Goal: Transaction & Acquisition: Purchase product/service

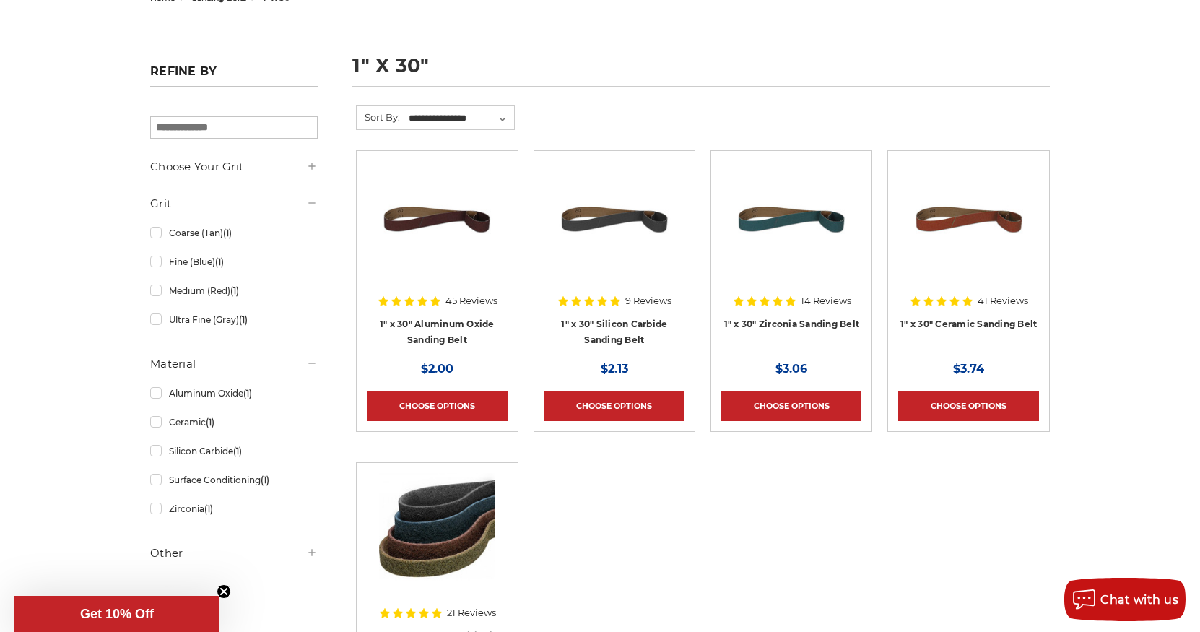
scroll to position [187, 0]
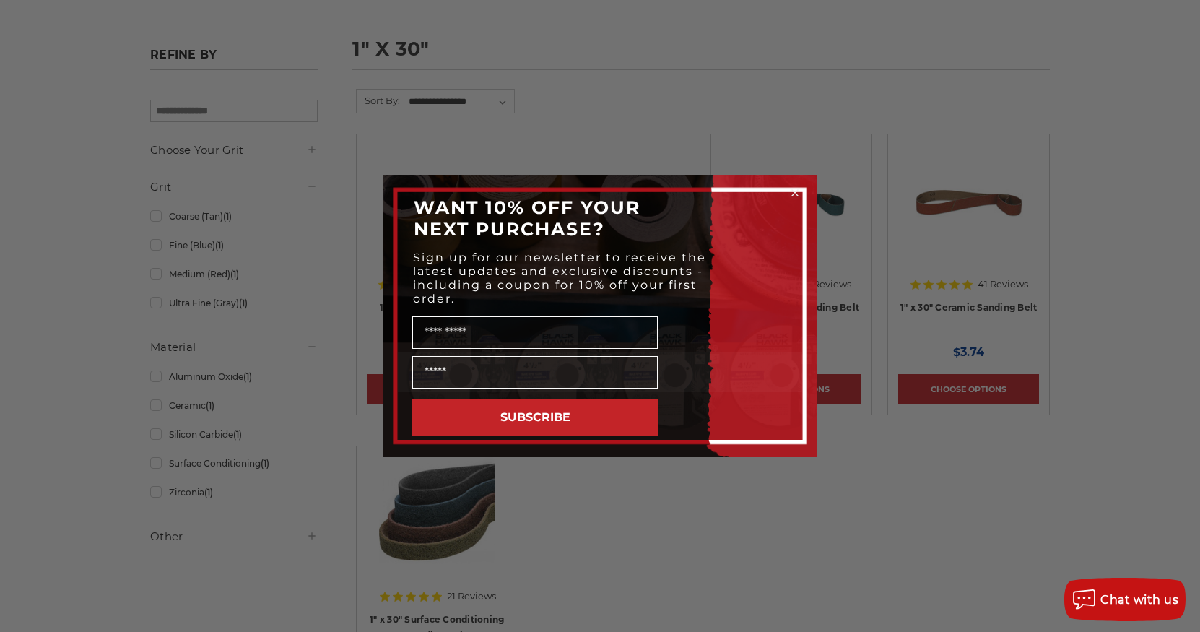
click at [608, 495] on div "Close dialog WANT 10% OFF YOUR NEXT PURCHASE? Sign up for our newsletter to rec…" at bounding box center [600, 316] width 1200 height 632
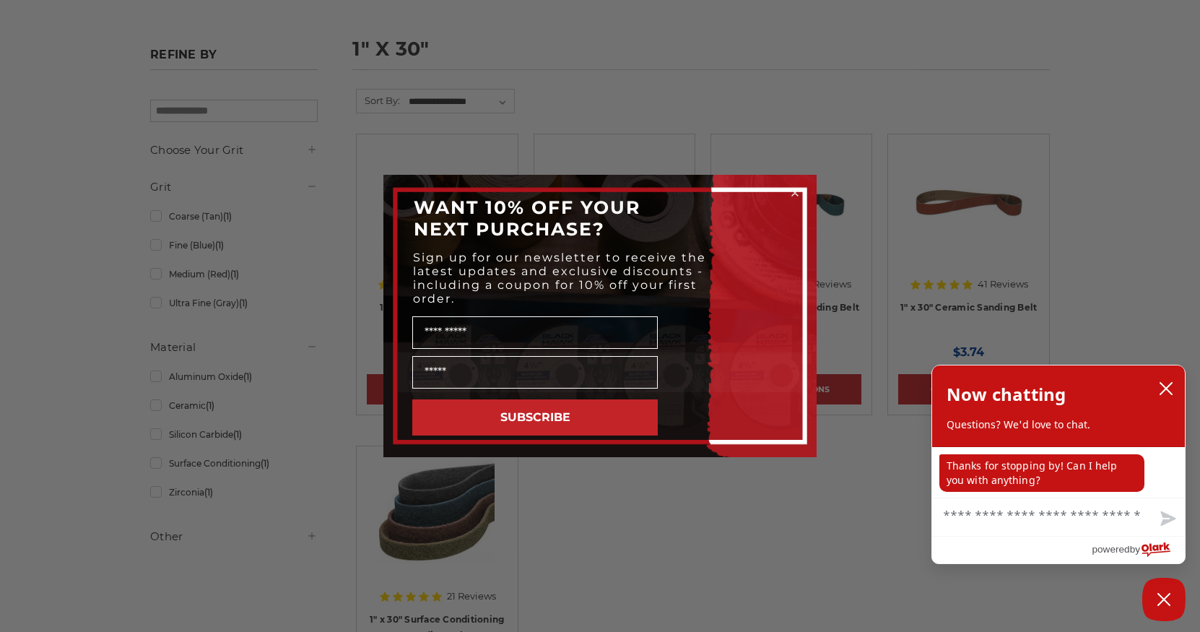
click at [797, 193] on circle "Close dialog" at bounding box center [796, 193] width 14 height 14
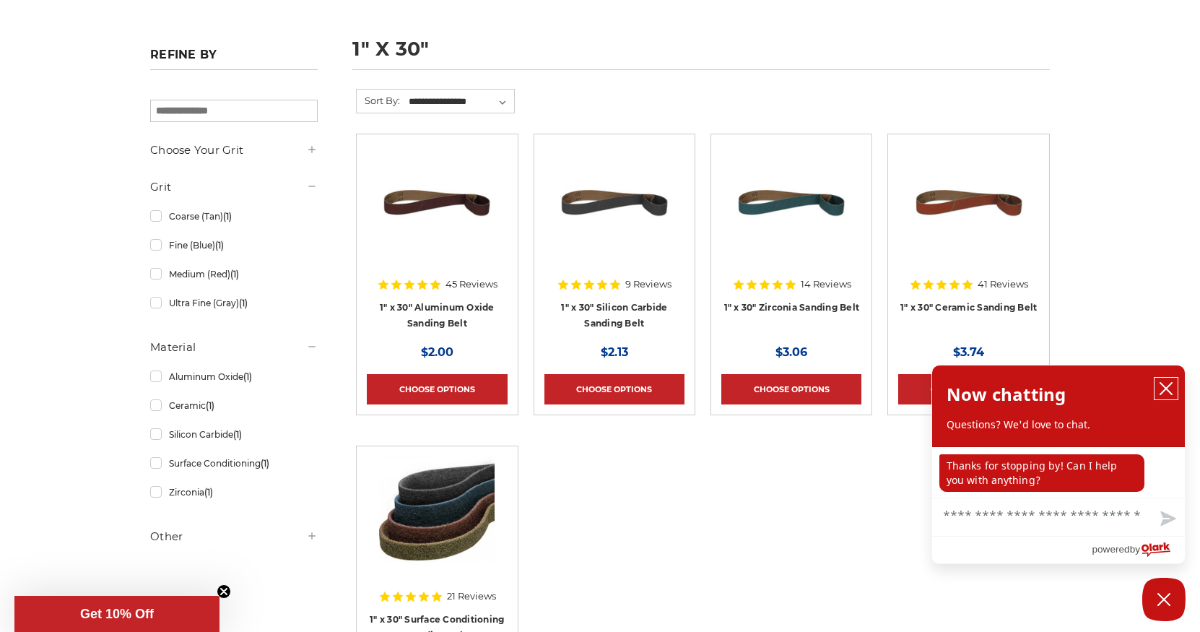
click at [1166, 389] on icon "close chatbox" at bounding box center [1166, 389] width 12 height 12
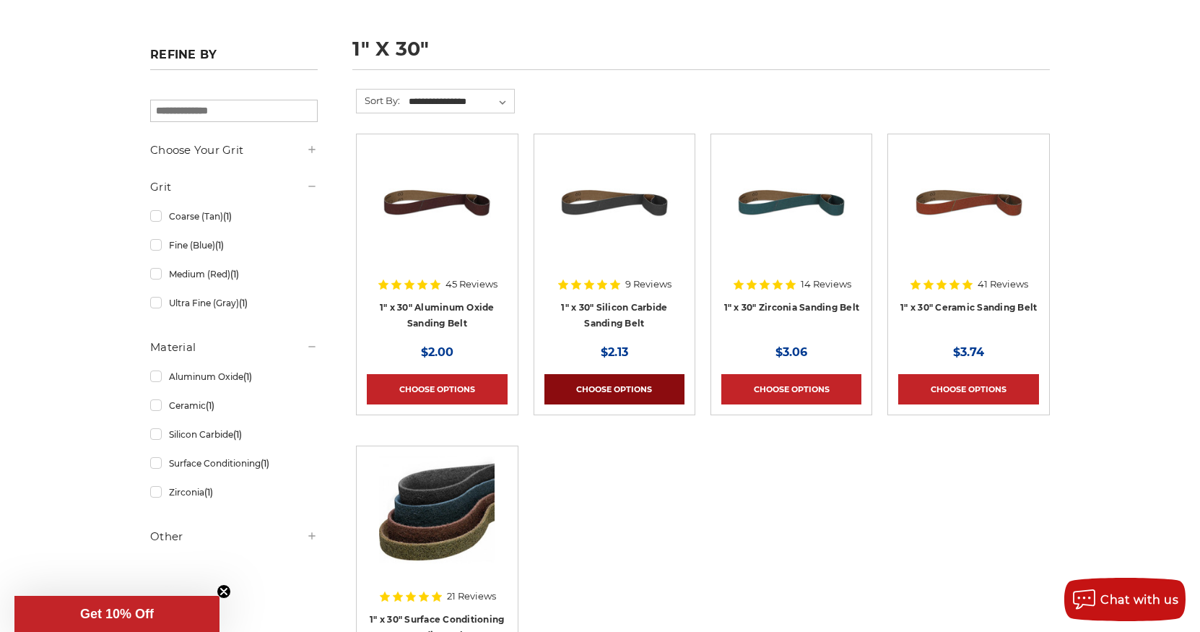
click at [617, 390] on link "Choose Options" at bounding box center [614, 389] width 140 height 30
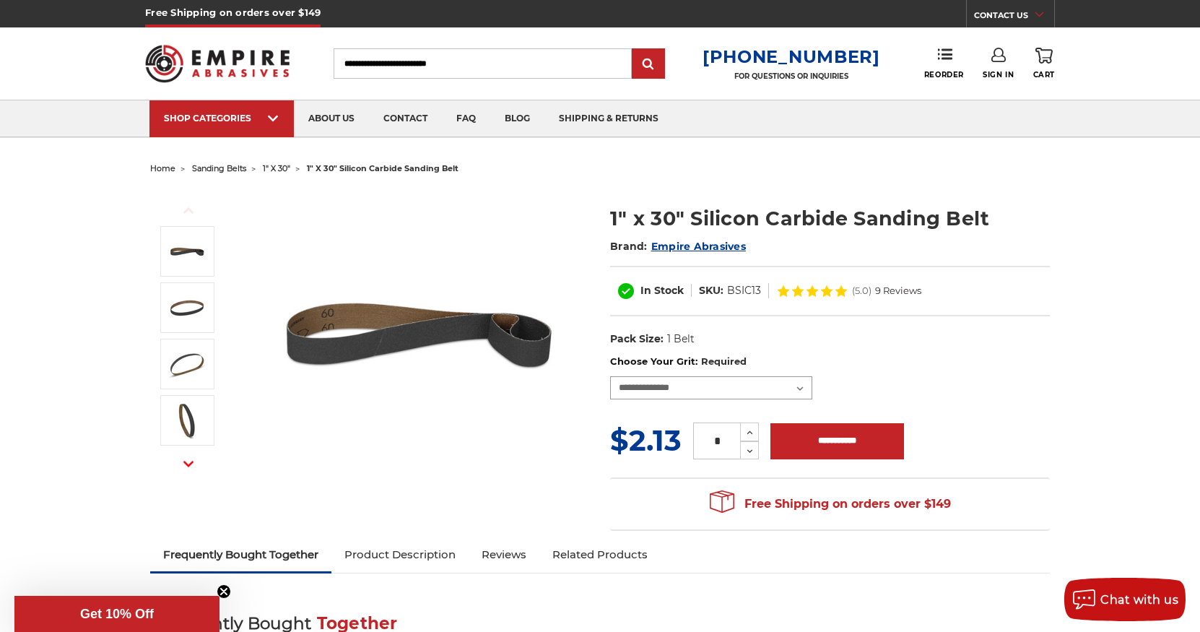
select select "****"
click at [746, 433] on icon at bounding box center [750, 432] width 11 height 13
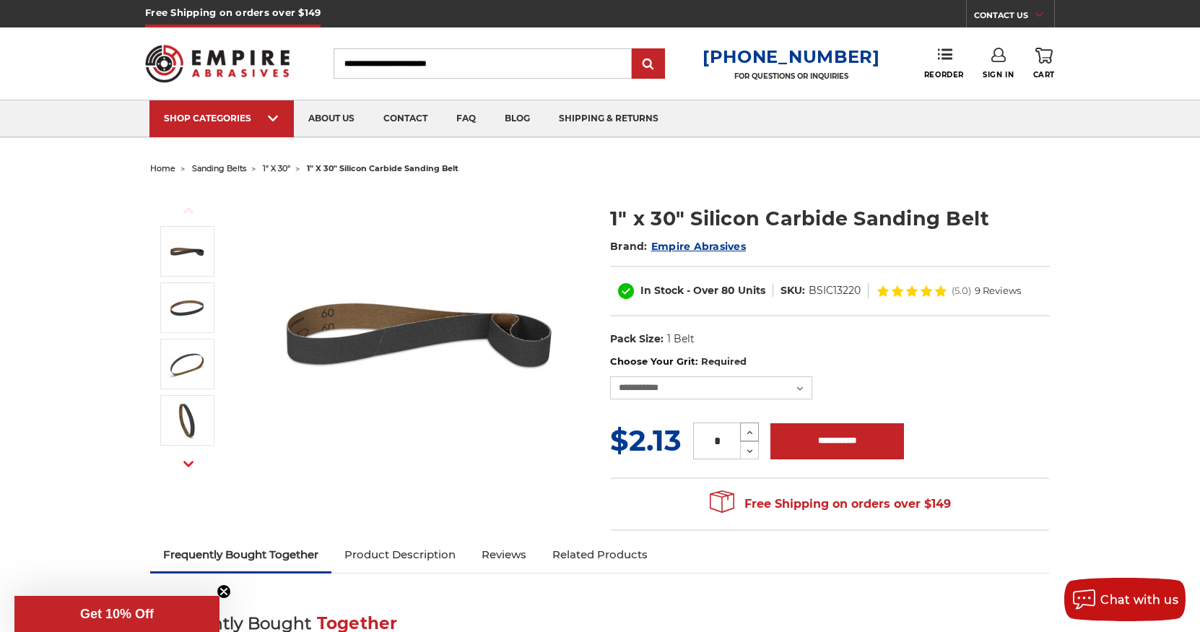
type input "*"
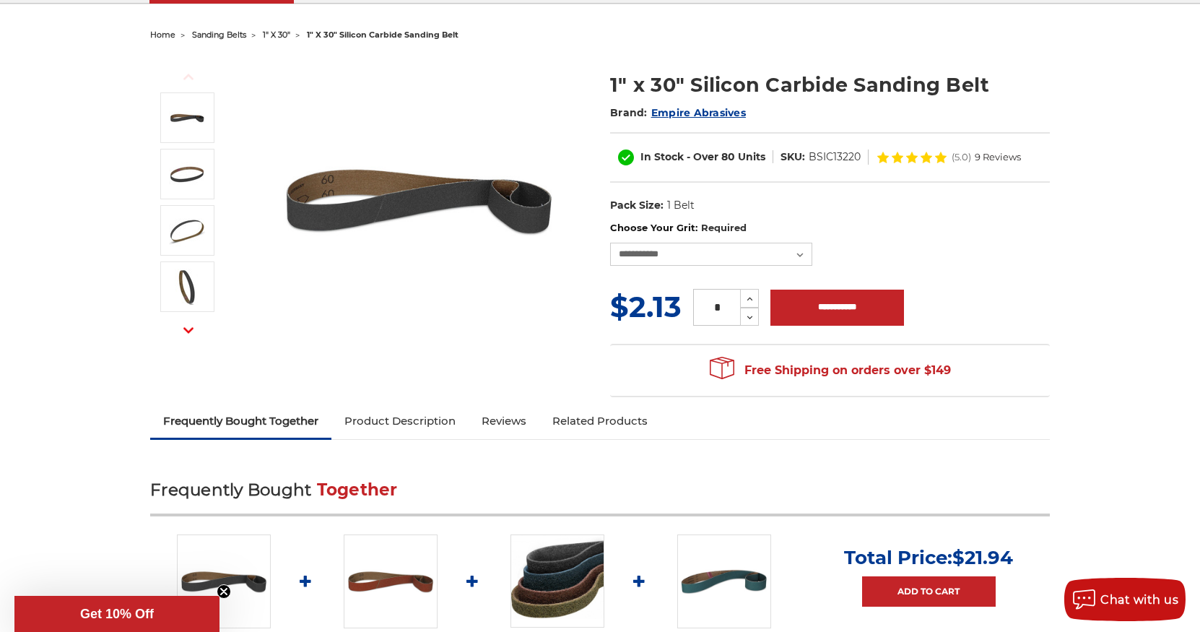
scroll to position [101, 0]
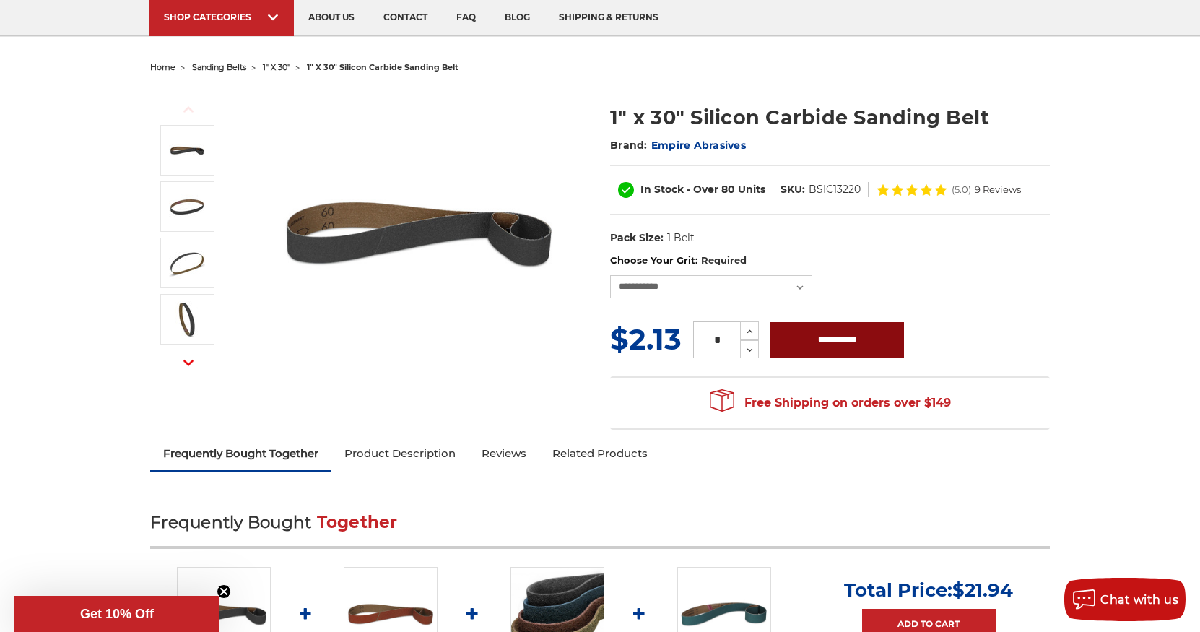
click at [846, 345] on input "**********" at bounding box center [838, 340] width 134 height 36
type input "**********"
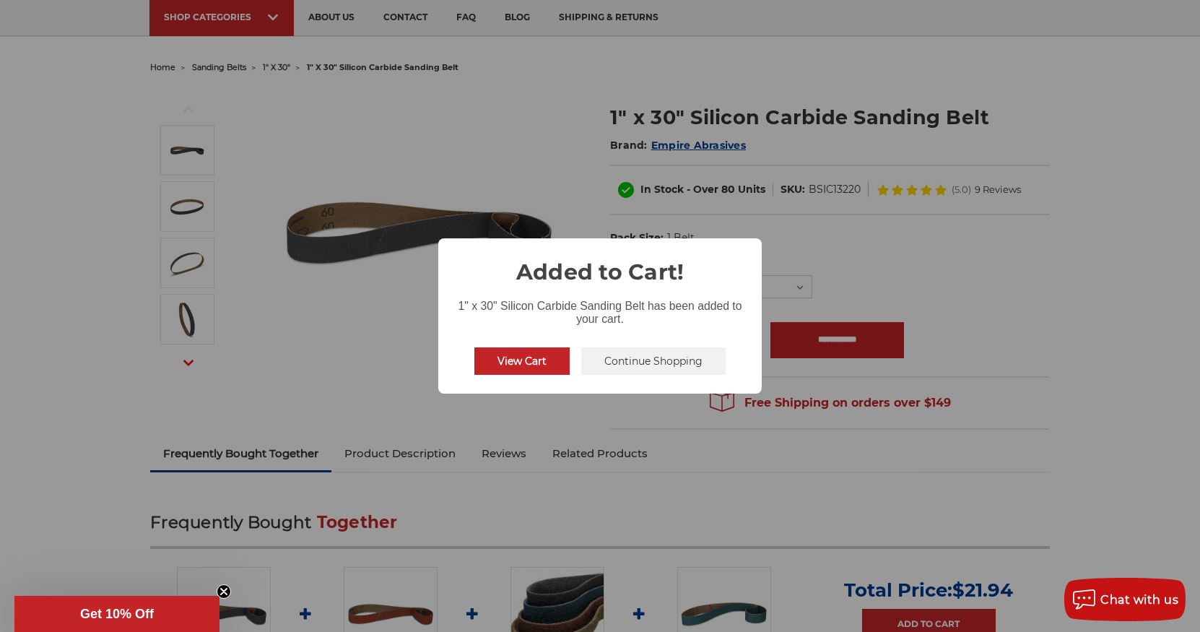
click at [537, 362] on button "View Cart" at bounding box center [521, 360] width 95 height 27
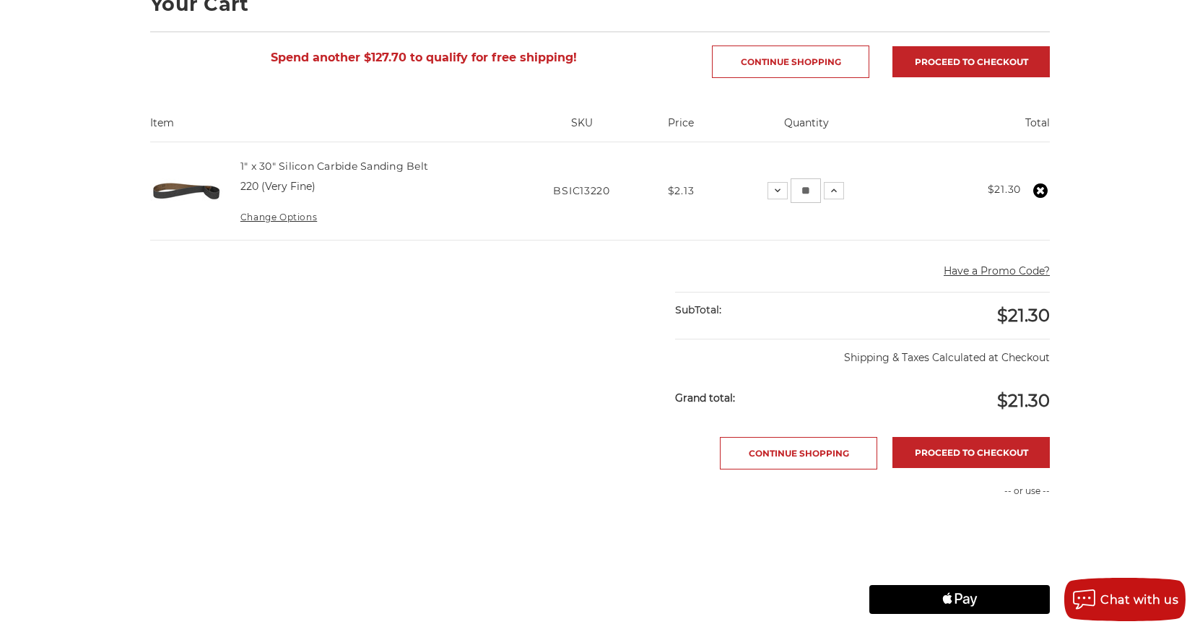
scroll to position [238, 0]
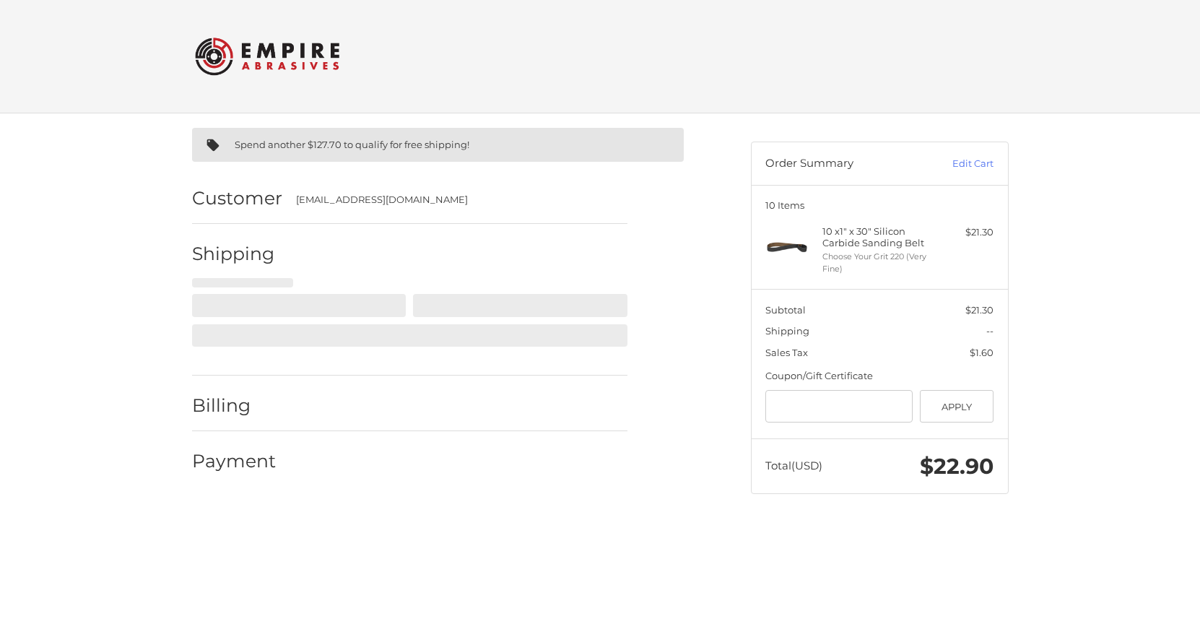
select select "**"
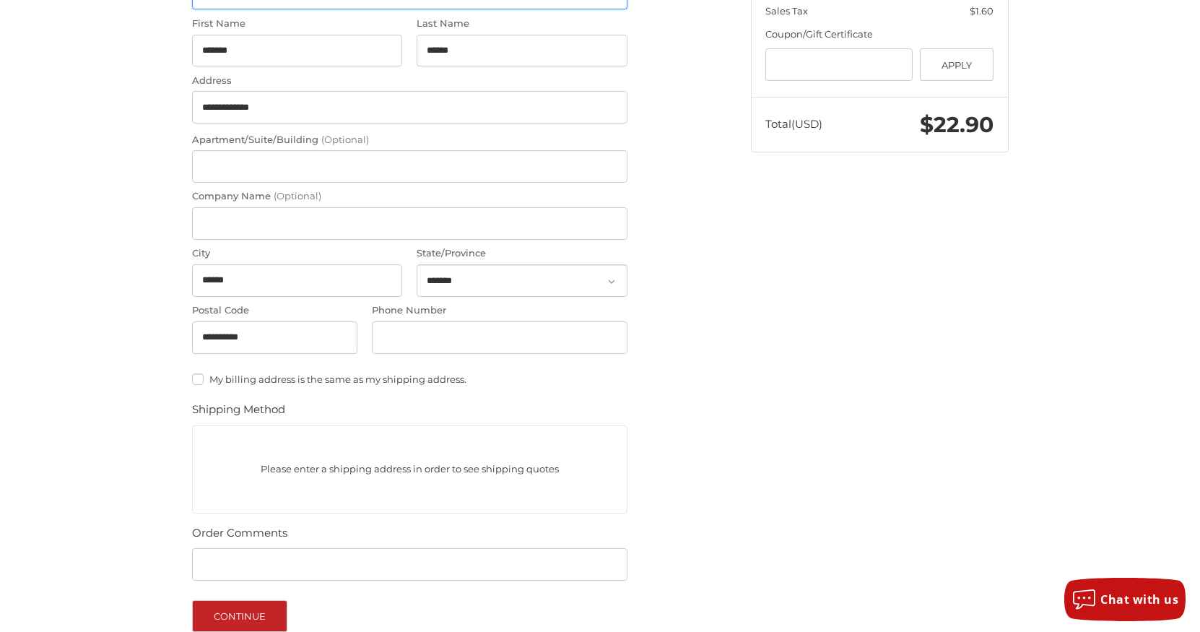
scroll to position [357, 0]
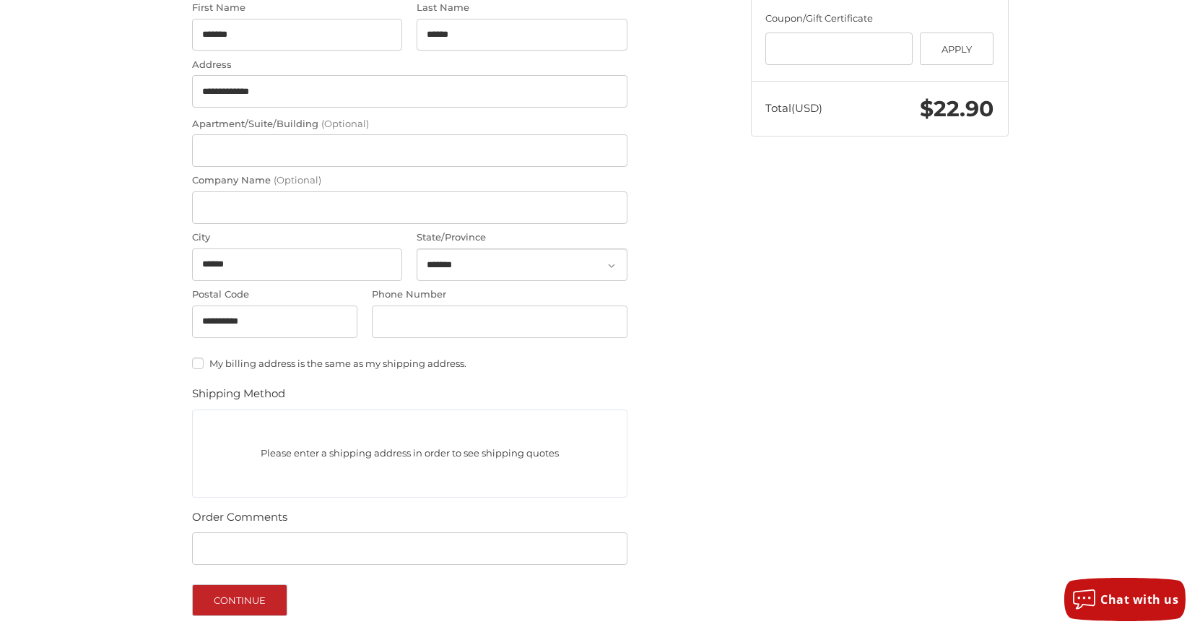
click at [240, 442] on p "Please enter a shipping address in order to see shipping quotes" at bounding box center [410, 453] width 434 height 28
click at [282, 450] on p "Please enter a shipping address in order to see shipping quotes" at bounding box center [410, 453] width 434 height 28
click at [222, 427] on div "Please enter a shipping address in order to see shipping quotes" at bounding box center [409, 453] width 435 height 88
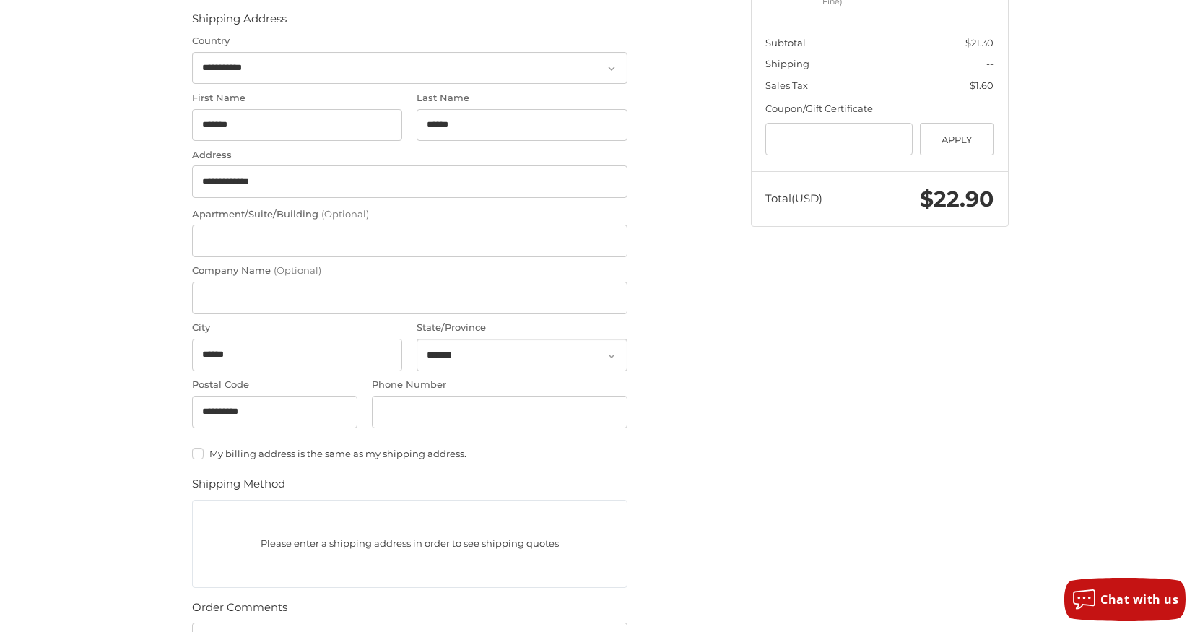
scroll to position [269, 0]
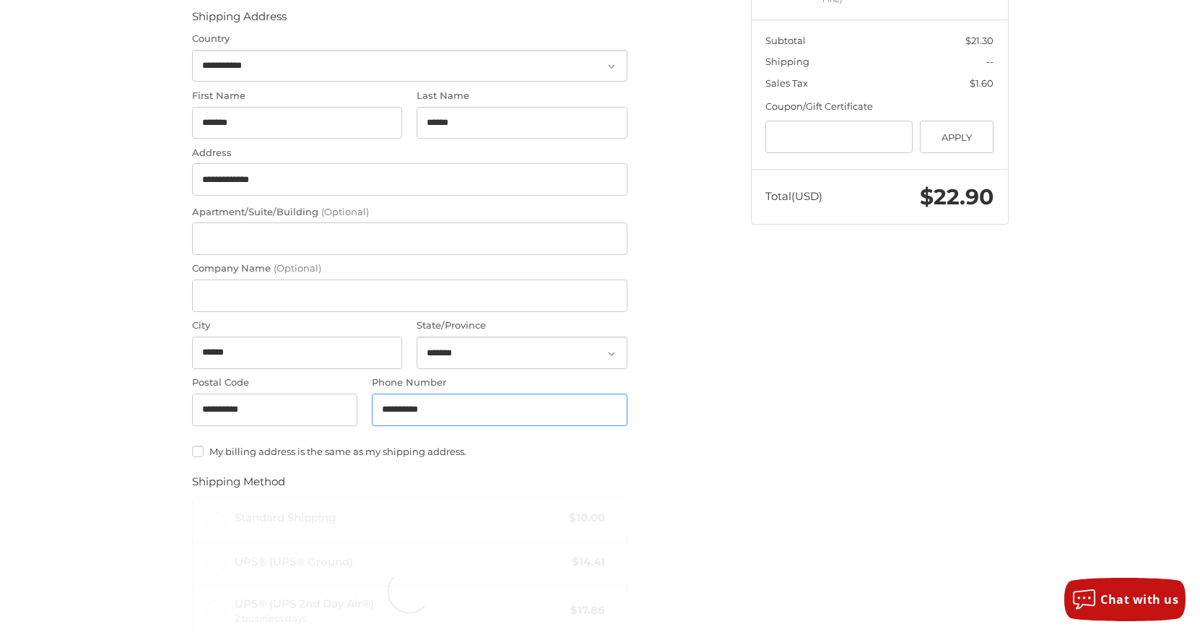
type input "**********"
click at [588, 474] on fieldset "Shipping Method Standard Shipping $10.00 UPS® (UPS® Ground) $14.41 UPS® (UPS 2n…" at bounding box center [409, 580] width 435 height 212
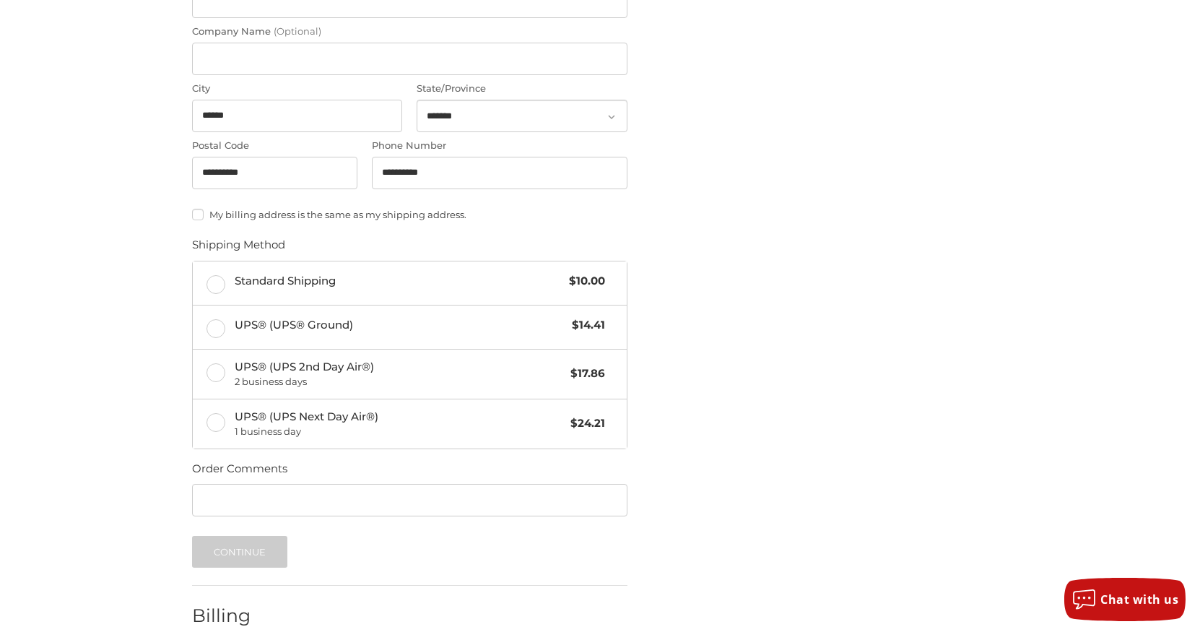
scroll to position [507, 0]
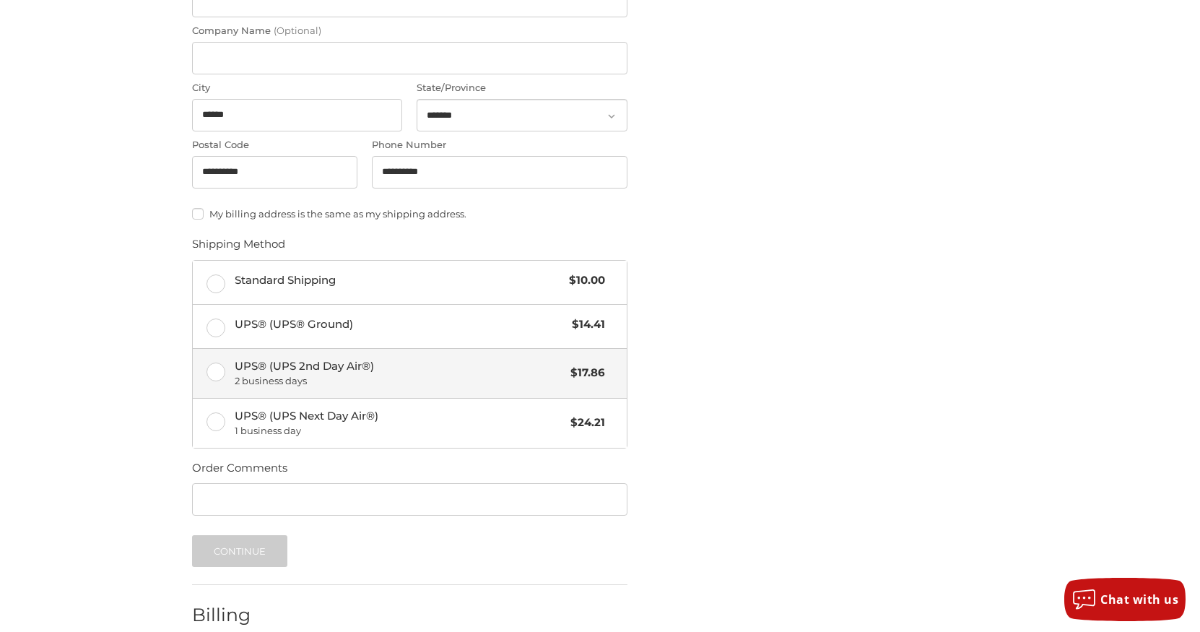
click at [223, 367] on label "UPS® (UPS 2nd Day Air®) 2 business days $17.86" at bounding box center [410, 373] width 434 height 49
click at [224, 546] on button "Continue" at bounding box center [240, 551] width 96 height 32
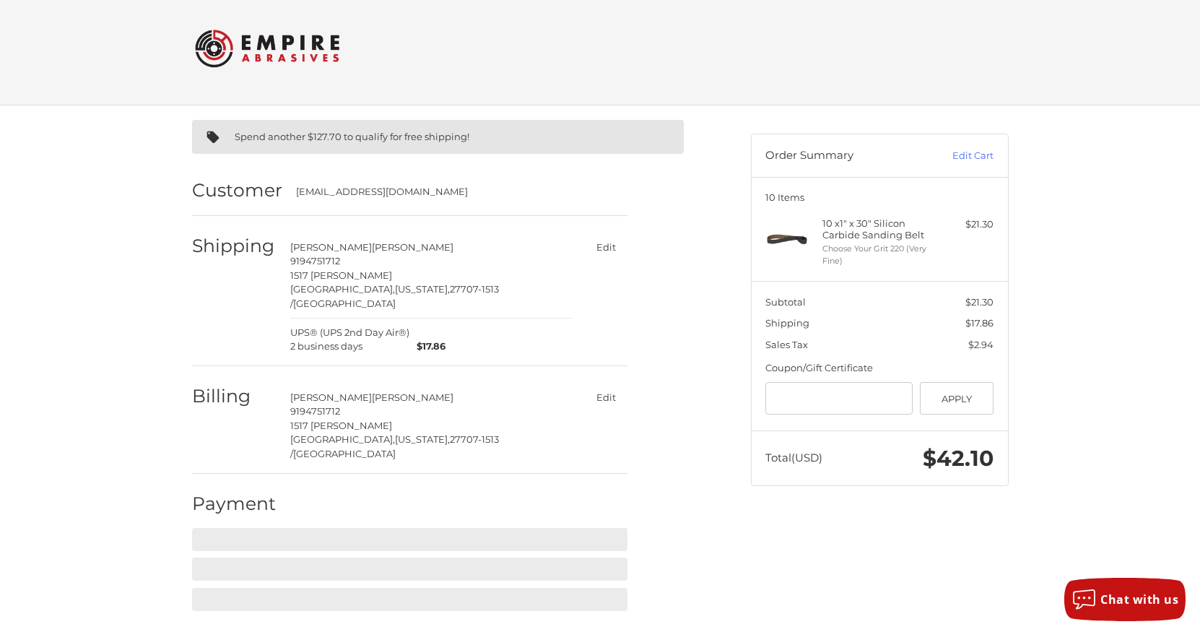
scroll to position [0, 0]
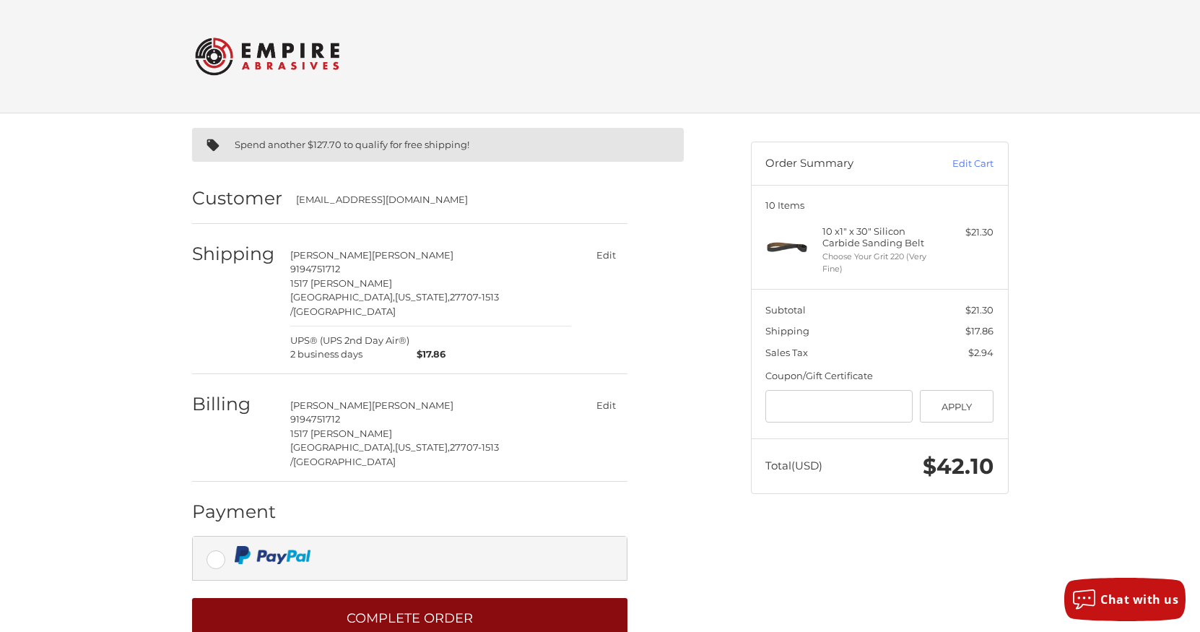
click at [401, 598] on button "Complete order" at bounding box center [409, 618] width 435 height 40
